Goal: Task Accomplishment & Management: Use online tool/utility

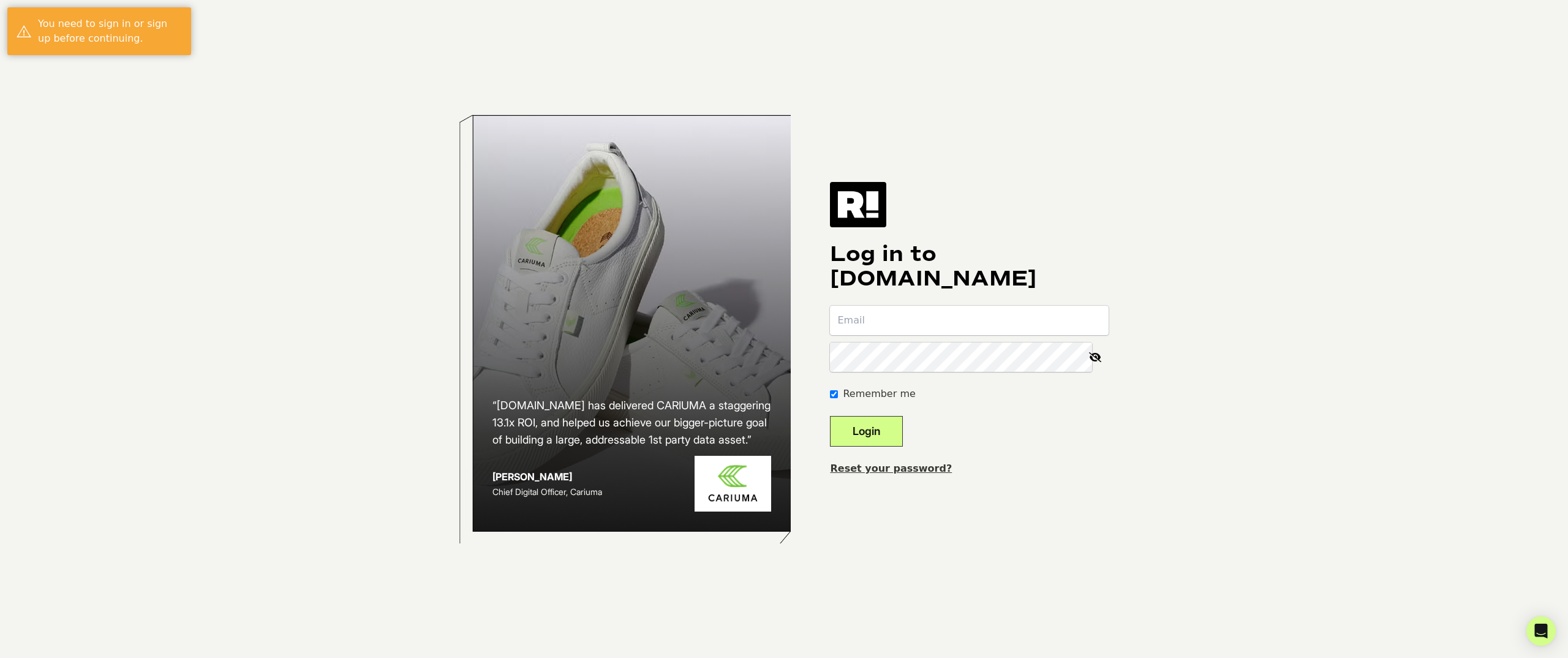
click at [972, 329] on input "email" at bounding box center [969, 320] width 279 height 29
type input "wolf@publicrec.com"
click at [830, 416] on button "Login" at bounding box center [866, 431] width 73 height 31
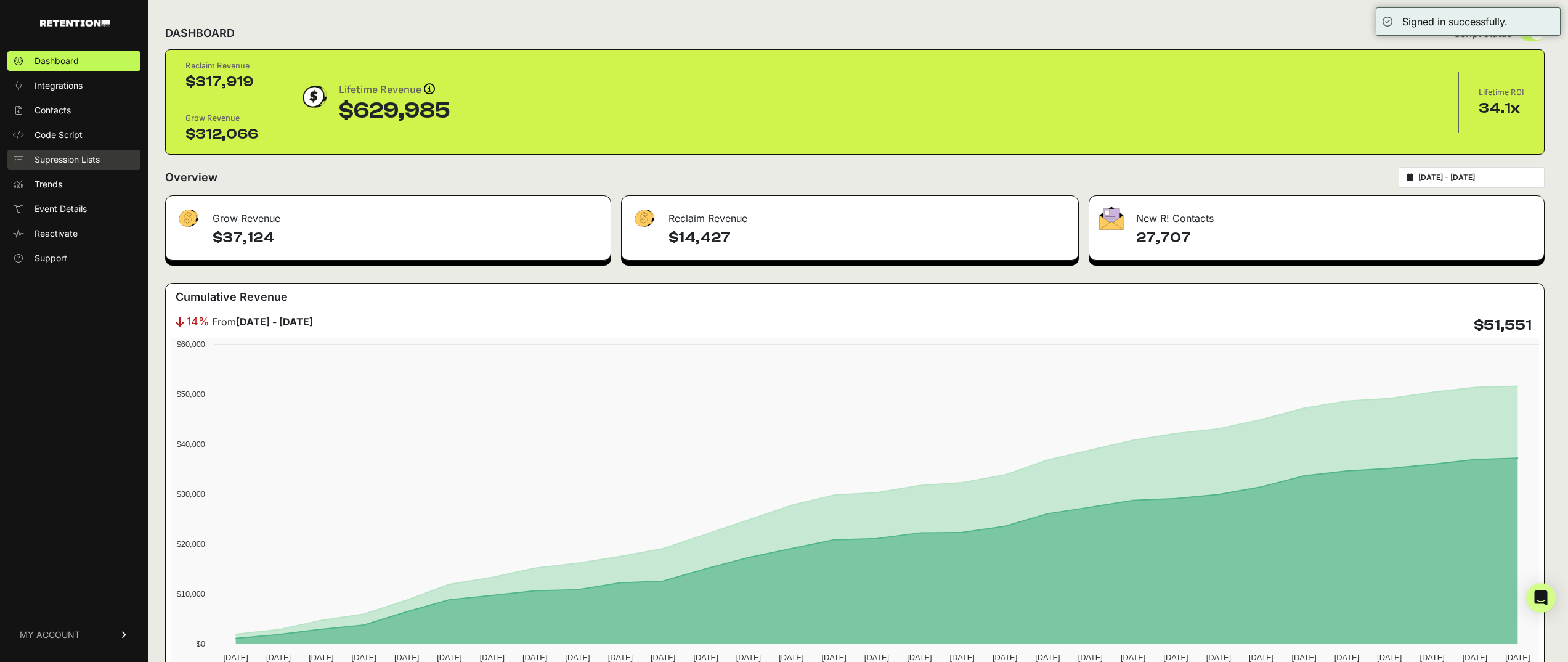
click at [77, 154] on span "Supression Lists" at bounding box center [67, 160] width 65 height 12
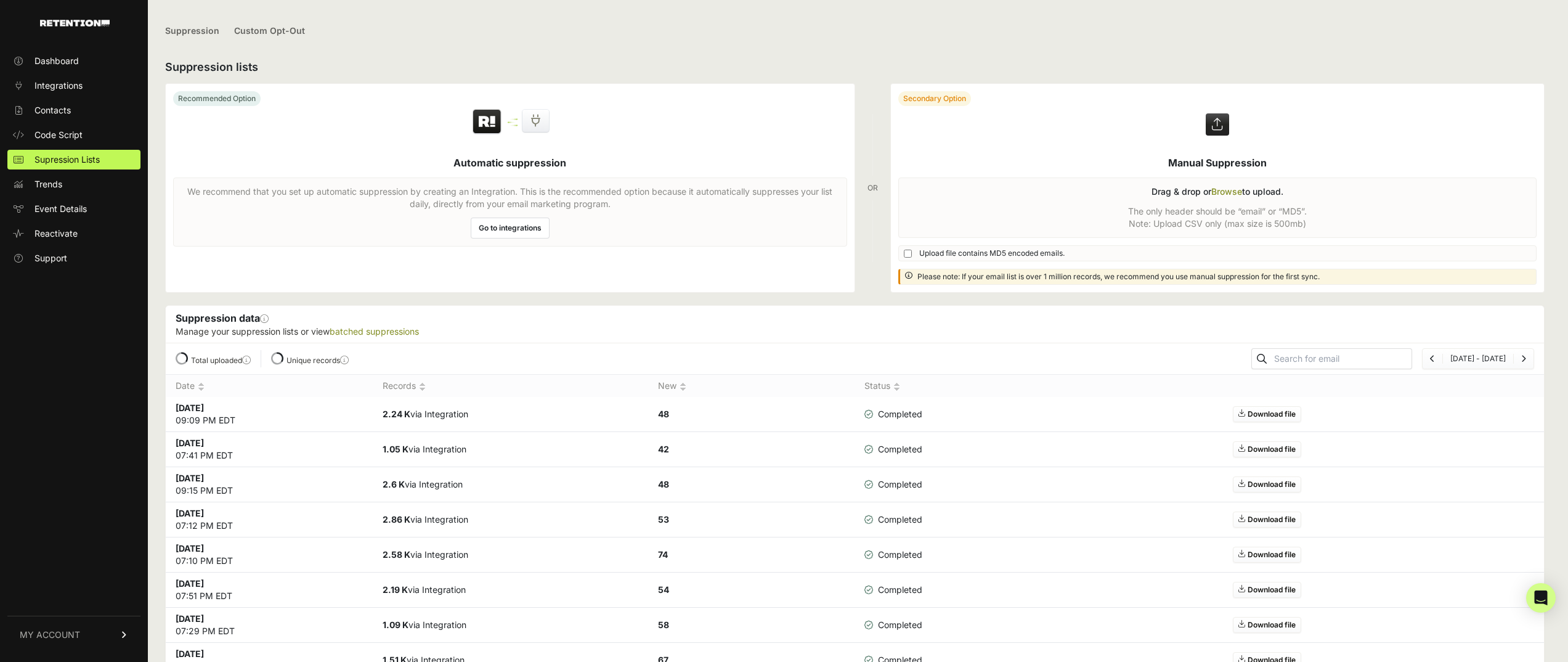
click at [628, 237] on div "We recommend that you set up automatic suppression by creating an Integration. …" at bounding box center [510, 212] width 674 height 69
click at [1164, 206] on label at bounding box center [1218, 188] width 653 height 208
click at [0, 0] on input "file" at bounding box center [0, 0] width 0 height 0
click at [1281, 203] on label at bounding box center [1218, 188] width 653 height 208
click at [0, 0] on input "file" at bounding box center [0, 0] width 0 height 0
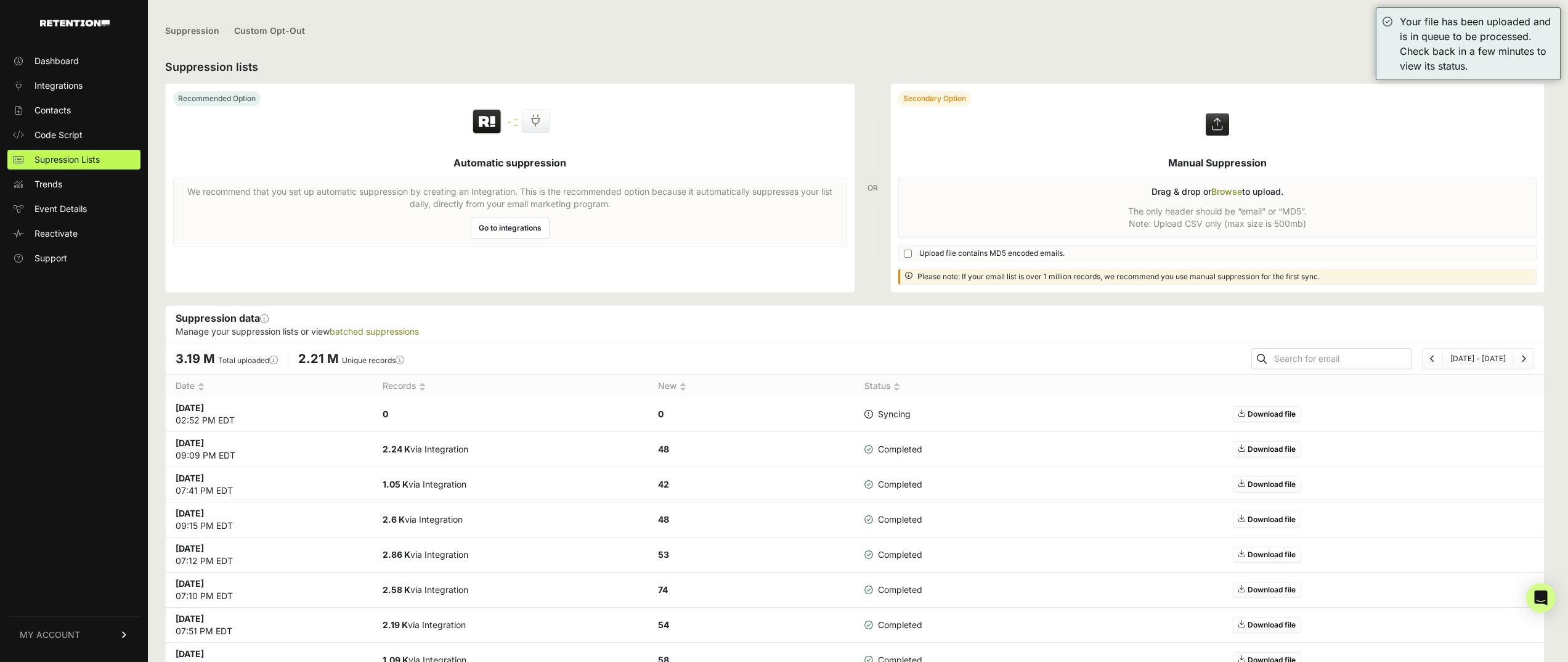
click at [726, 84] on div "Recommended Option Automatic suppression We recommend that you set up automatic…" at bounding box center [510, 188] width 690 height 210
